Goal: Information Seeking & Learning: Check status

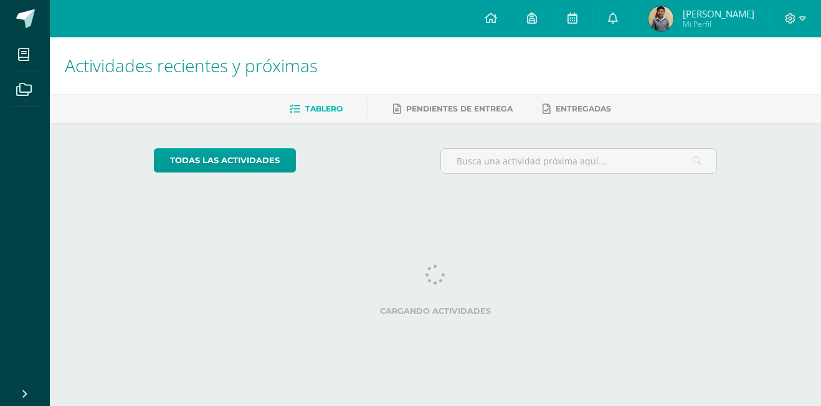
click at [668, 15] on img at bounding box center [660, 18] width 25 height 25
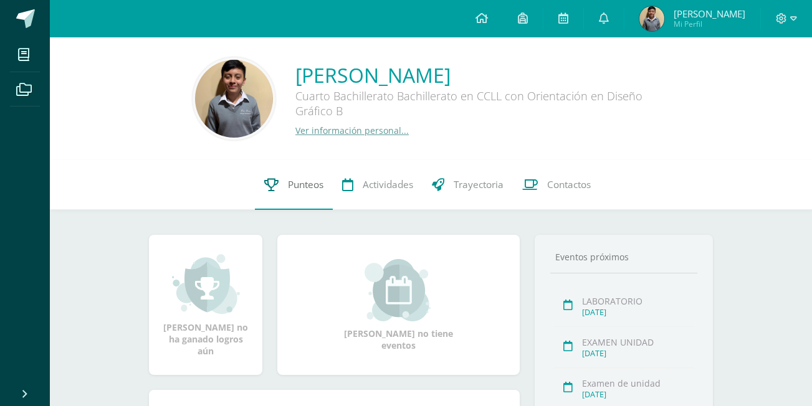
click at [278, 191] on link "Punteos" at bounding box center [294, 185] width 78 height 50
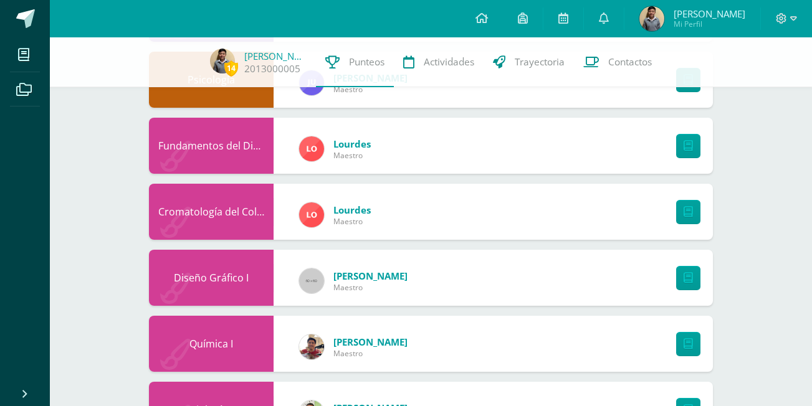
scroll to position [810, 0]
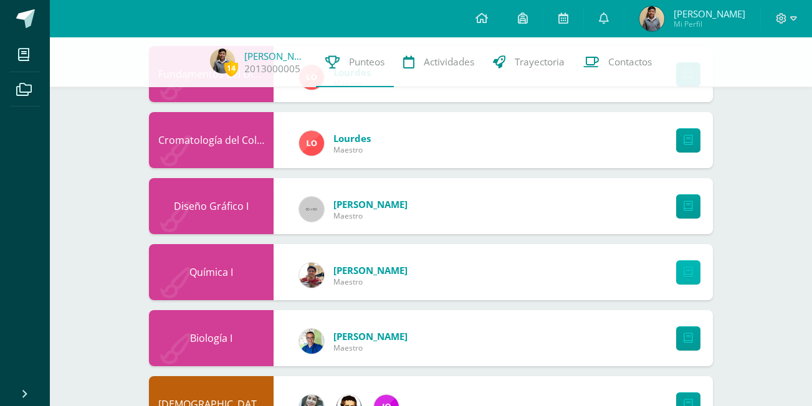
click at [689, 269] on icon at bounding box center [687, 272] width 9 height 11
